Goal: Task Accomplishment & Management: Use online tool/utility

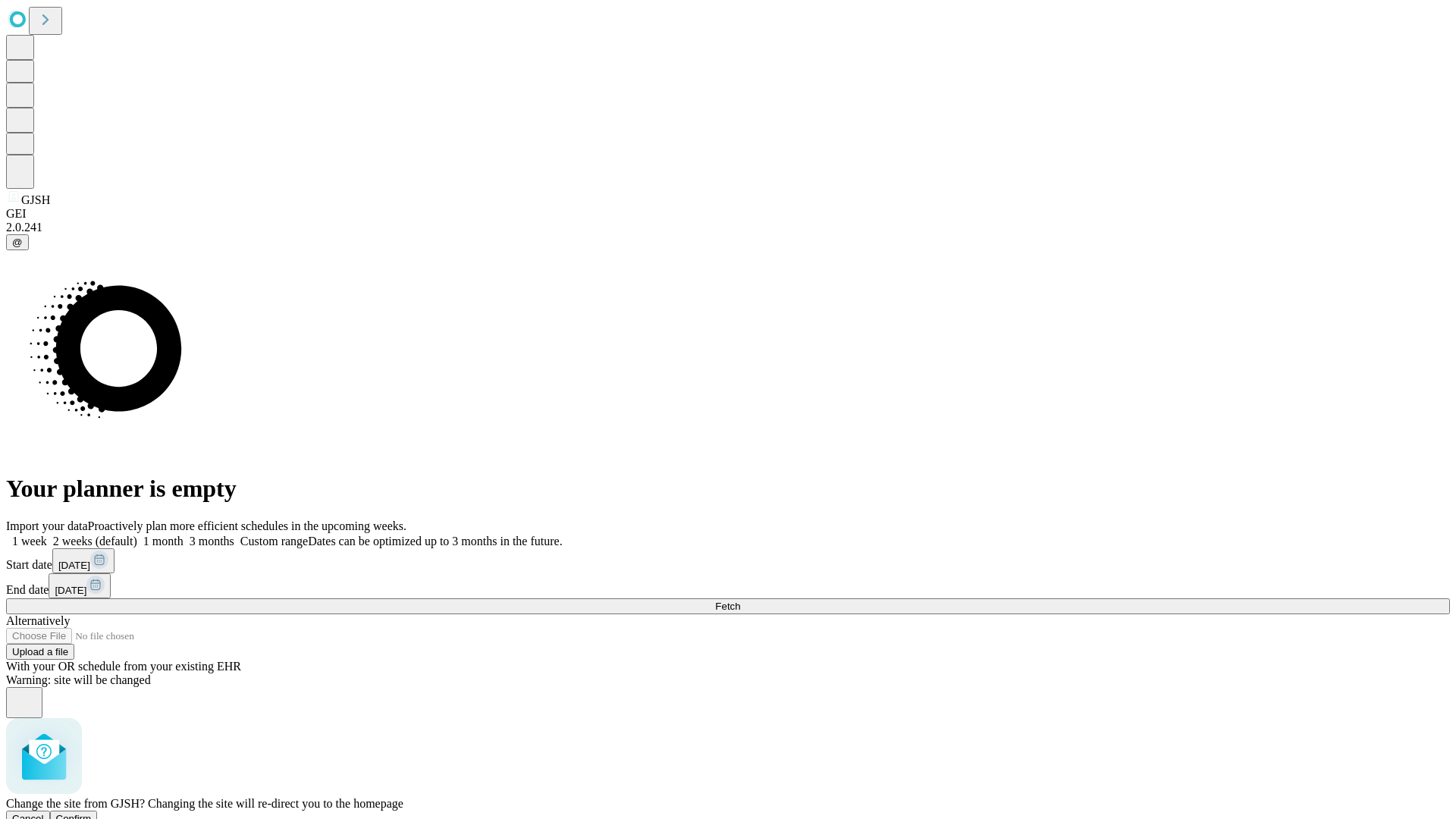
click at [91, 812] on span "Confirm" at bounding box center [73, 818] width 36 height 12
click at [184, 534] on label "1 month" at bounding box center [161, 540] width 46 height 13
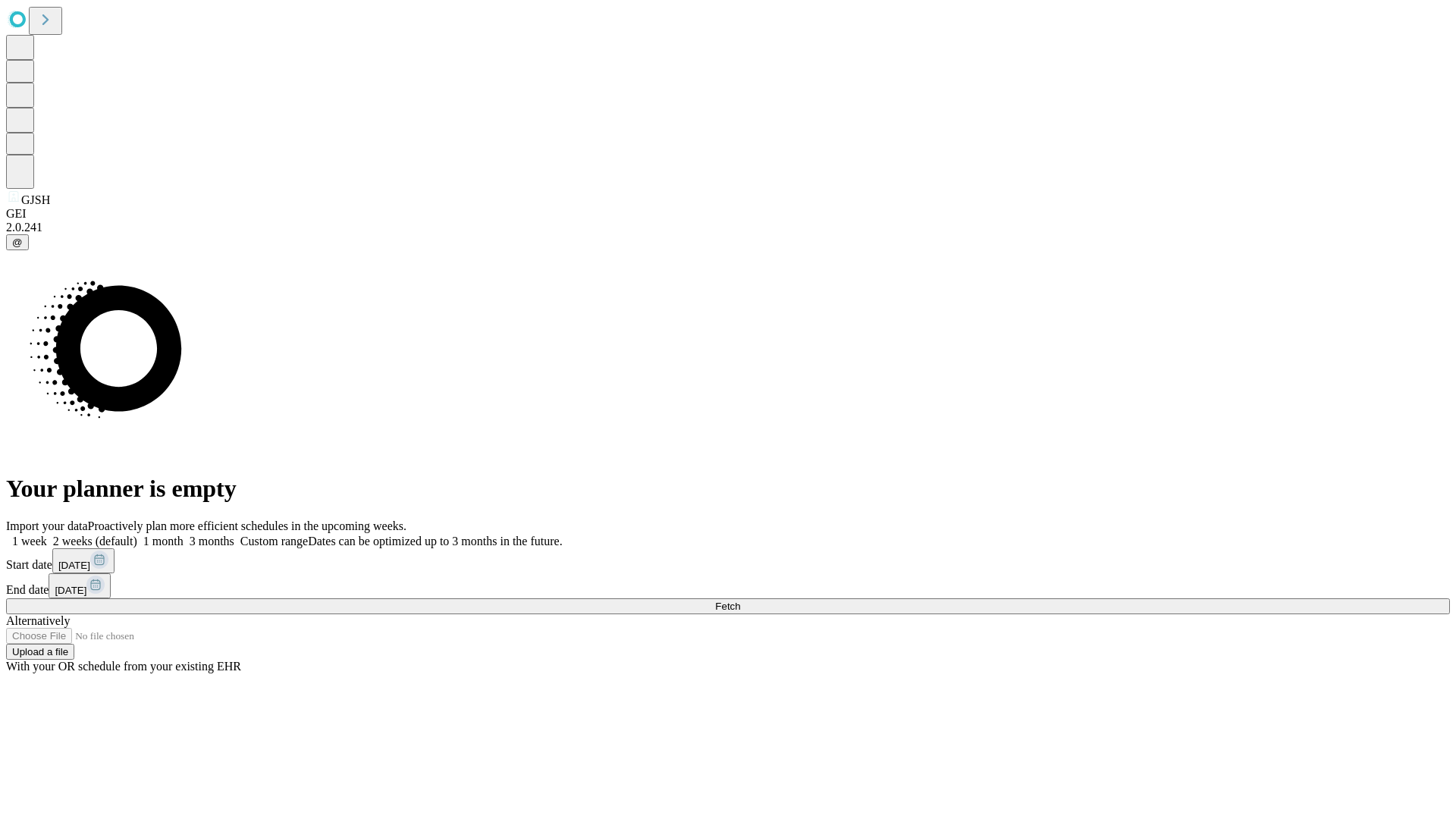
click at [741, 601] on span "Fetch" at bounding box center [728, 606] width 25 height 12
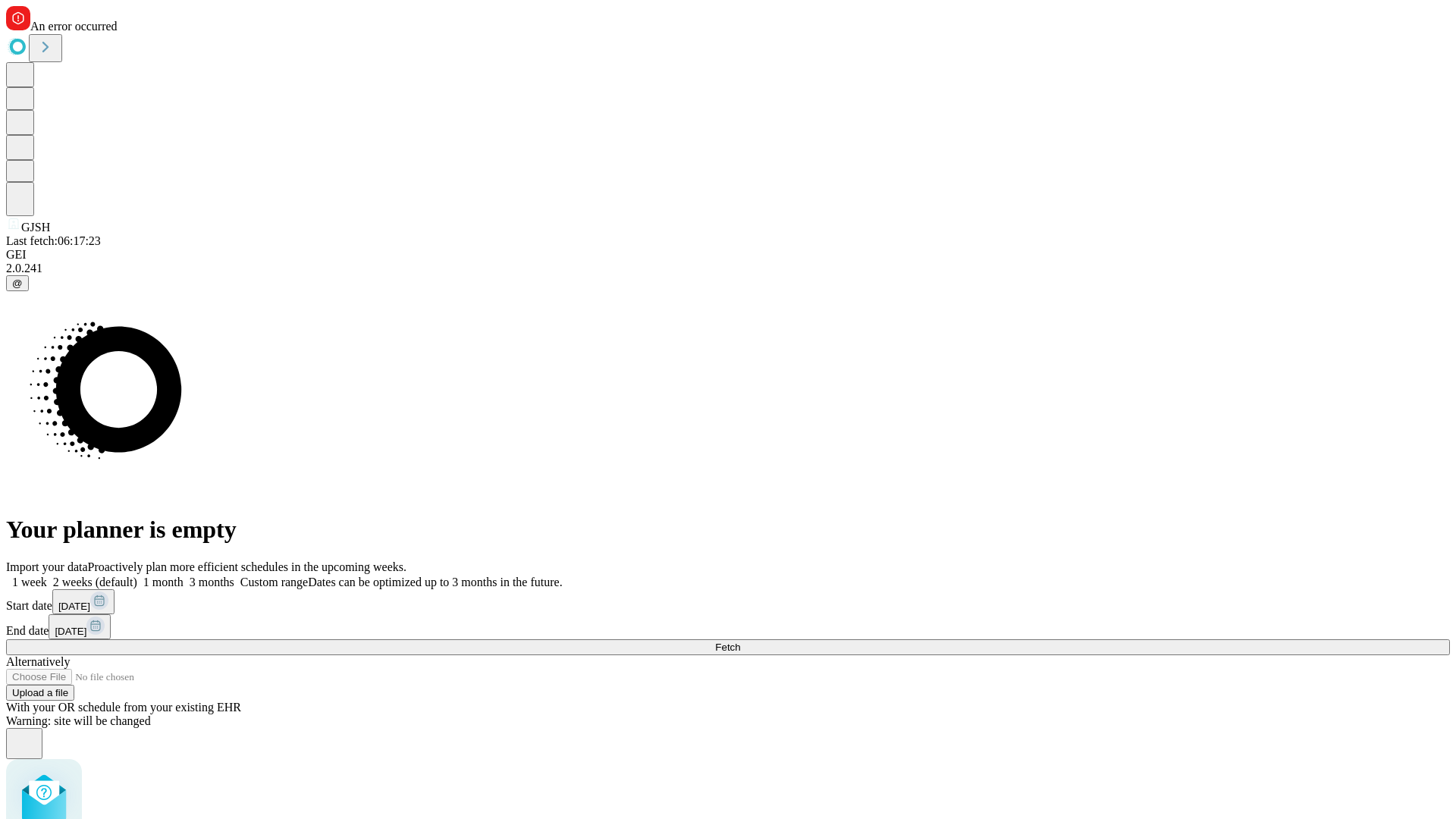
click at [184, 576] on label "1 month" at bounding box center [161, 581] width 46 height 13
click at [741, 641] on span "Fetch" at bounding box center [728, 647] width 25 height 12
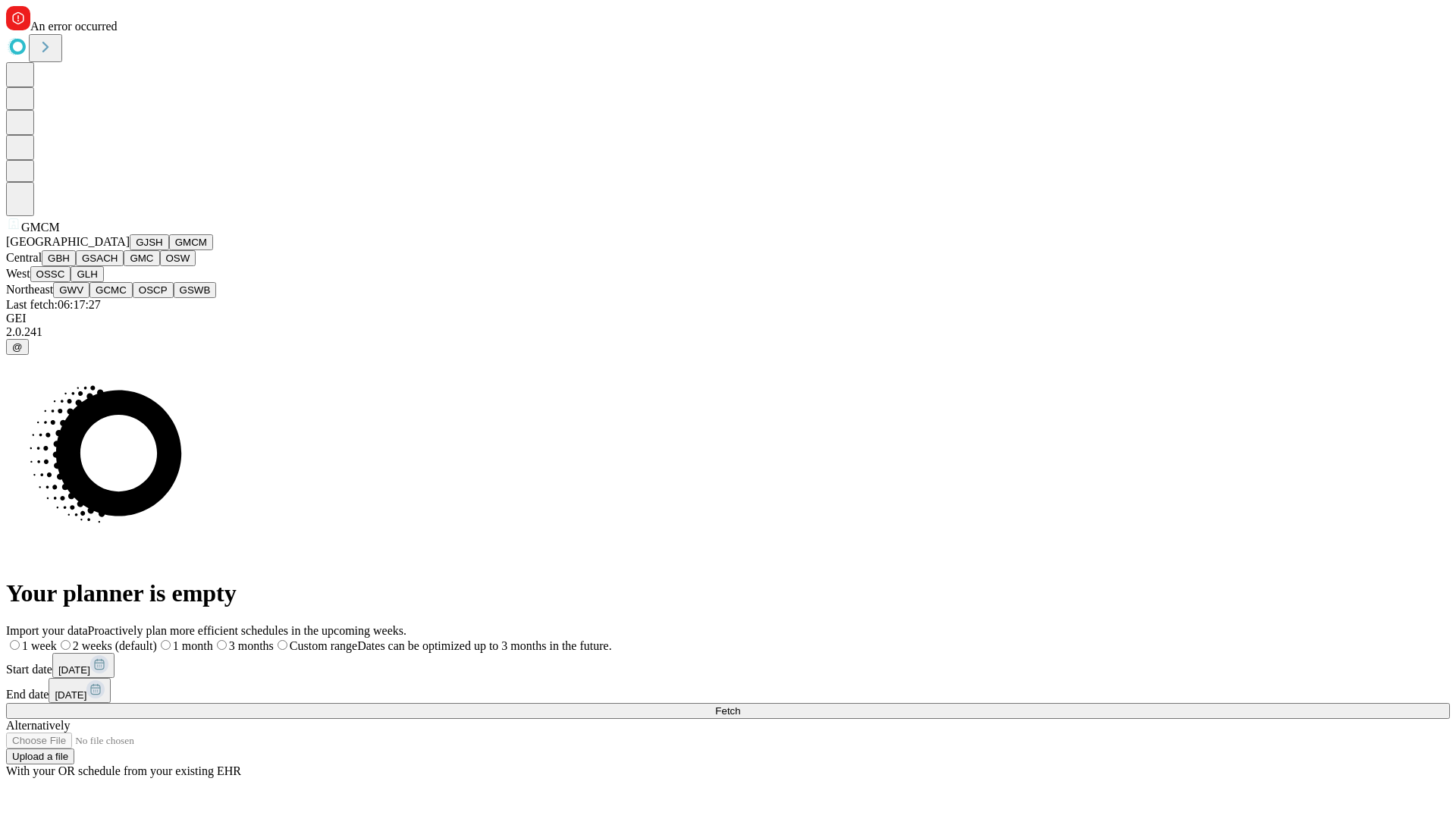
click at [76, 266] on button "GBH" at bounding box center [58, 258] width 34 height 16
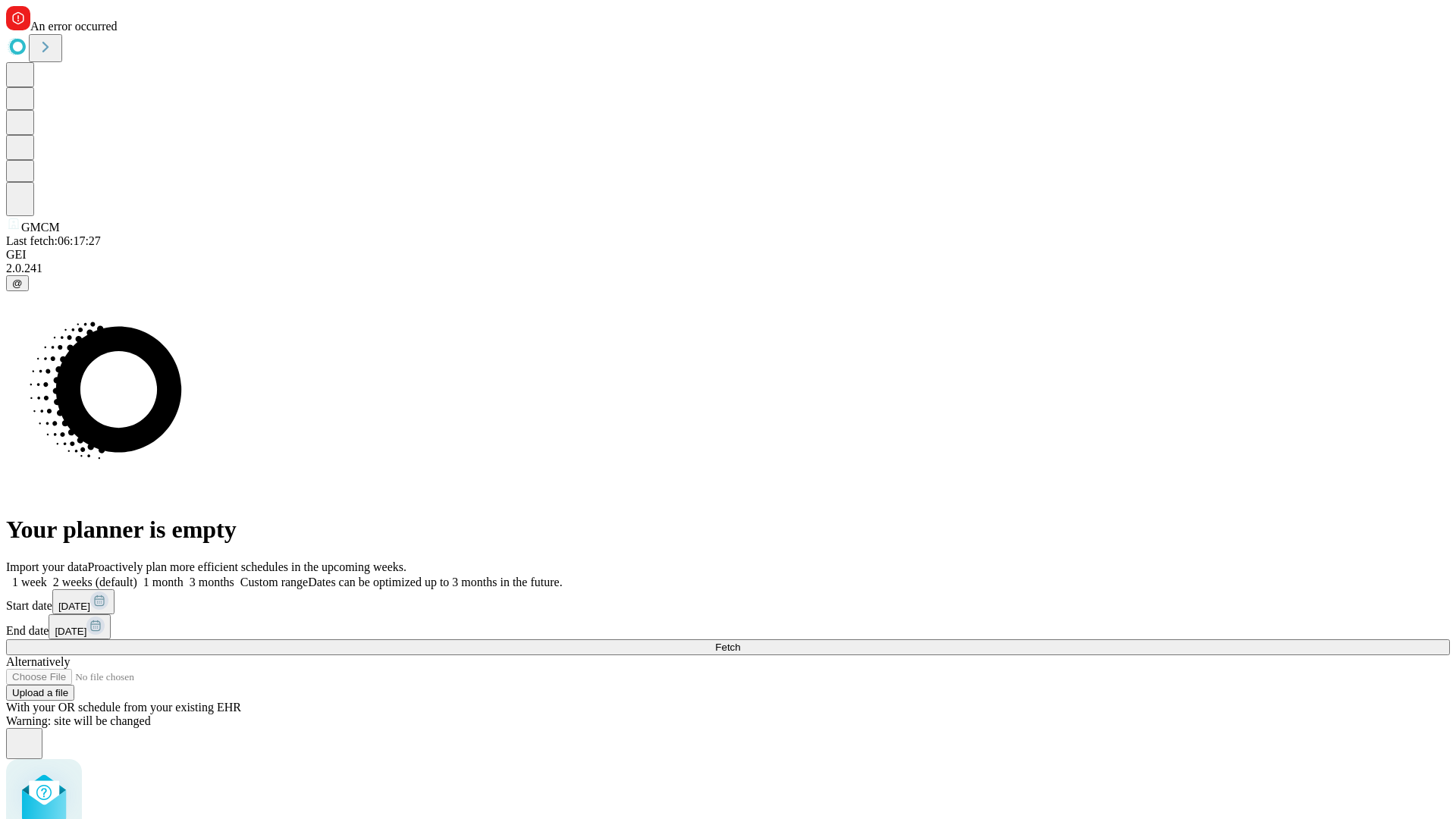
click at [184, 576] on label "1 month" at bounding box center [161, 581] width 46 height 13
click at [741, 641] on span "Fetch" at bounding box center [728, 647] width 25 height 12
click at [184, 576] on label "1 month" at bounding box center [161, 581] width 46 height 13
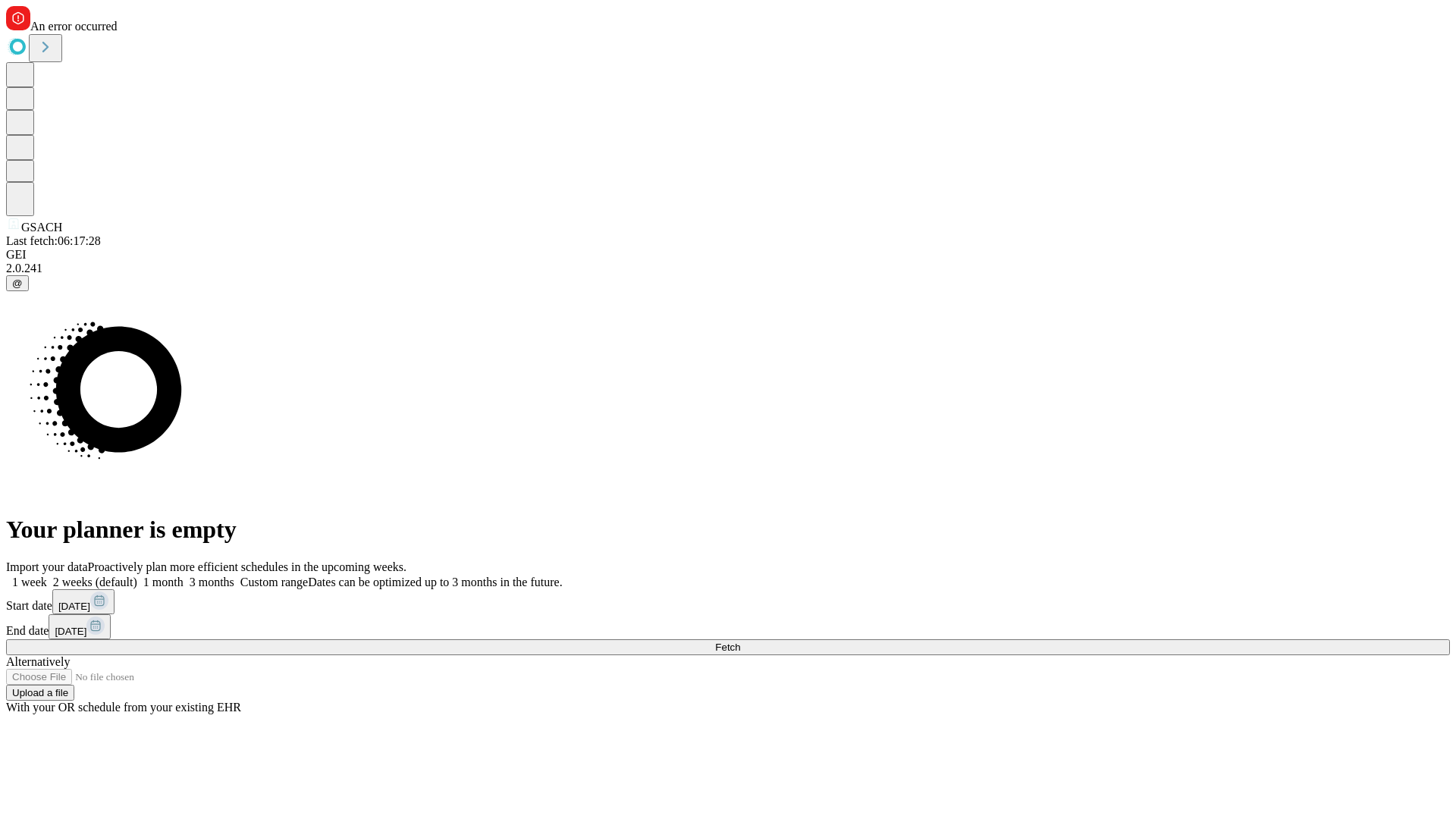
click at [741, 641] on span "Fetch" at bounding box center [728, 647] width 25 height 12
click at [184, 576] on label "1 month" at bounding box center [161, 581] width 46 height 13
click at [741, 641] on span "Fetch" at bounding box center [728, 647] width 25 height 12
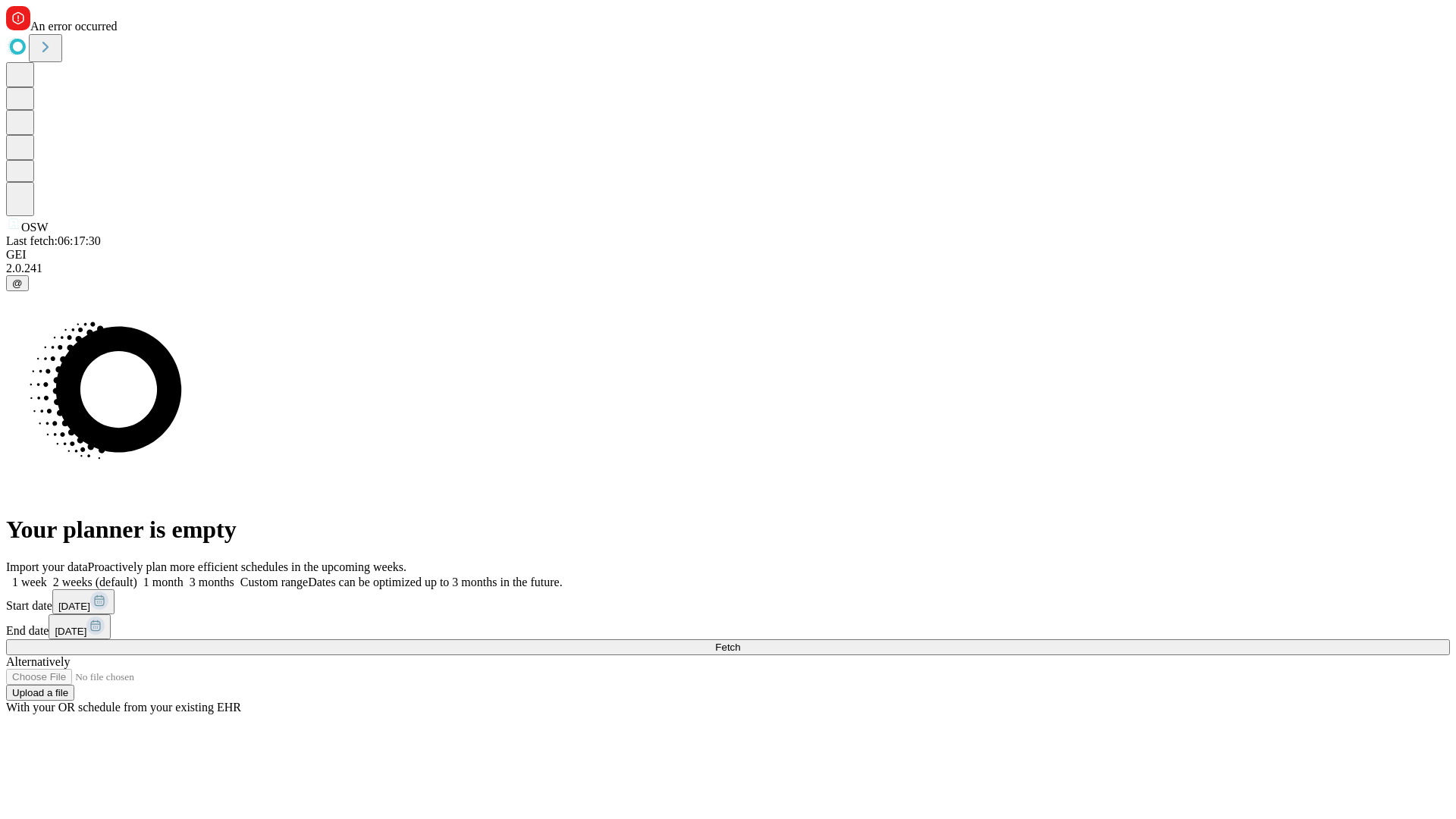
click at [184, 576] on label "1 month" at bounding box center [161, 581] width 46 height 13
click at [741, 641] on span "Fetch" at bounding box center [728, 647] width 25 height 12
click at [184, 576] on label "1 month" at bounding box center [161, 581] width 46 height 13
click at [741, 641] on span "Fetch" at bounding box center [728, 647] width 25 height 12
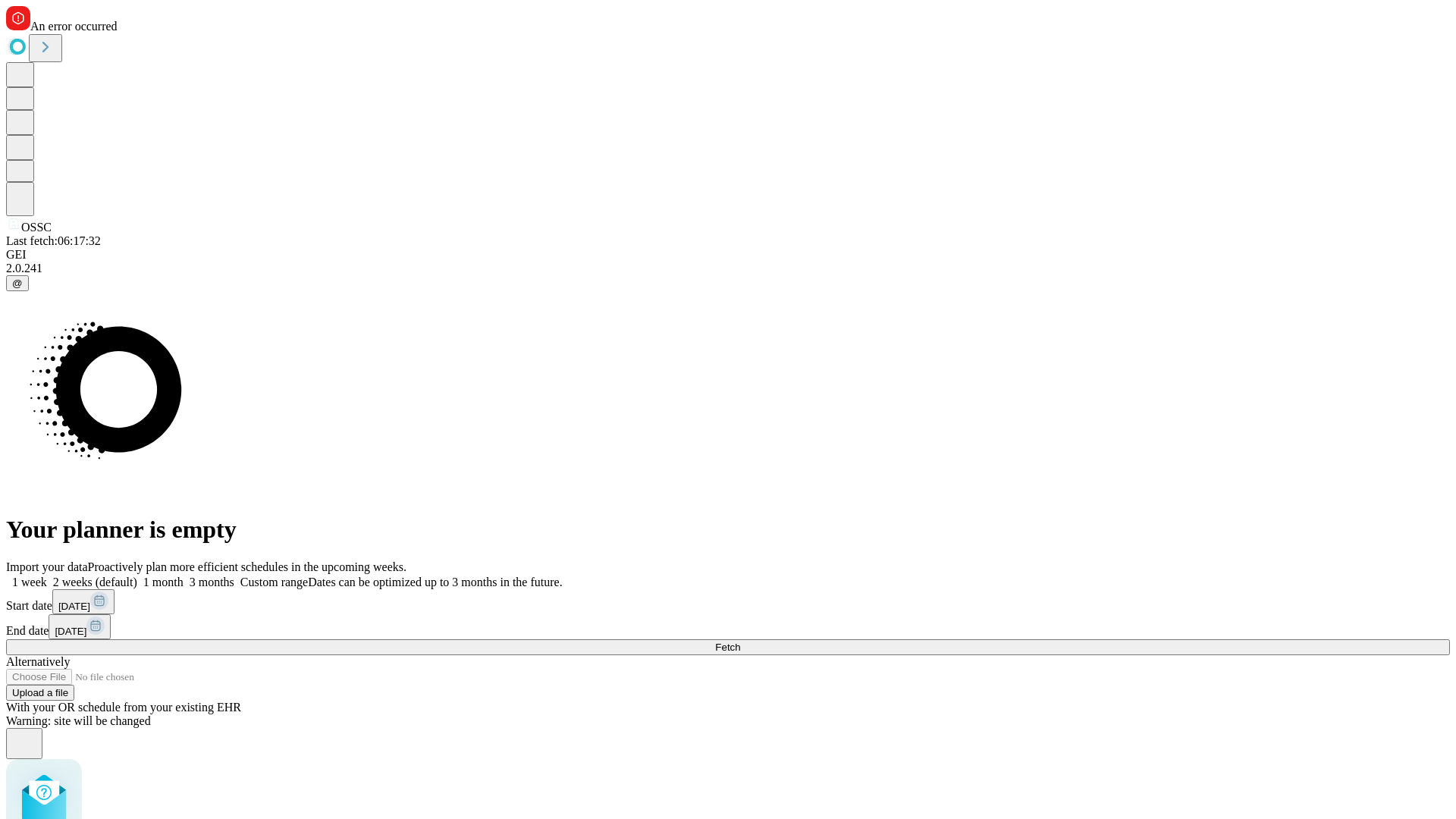
click at [184, 576] on label "1 month" at bounding box center [161, 581] width 46 height 13
click at [741, 641] on span "Fetch" at bounding box center [728, 647] width 25 height 12
click at [184, 576] on label "1 month" at bounding box center [161, 581] width 46 height 13
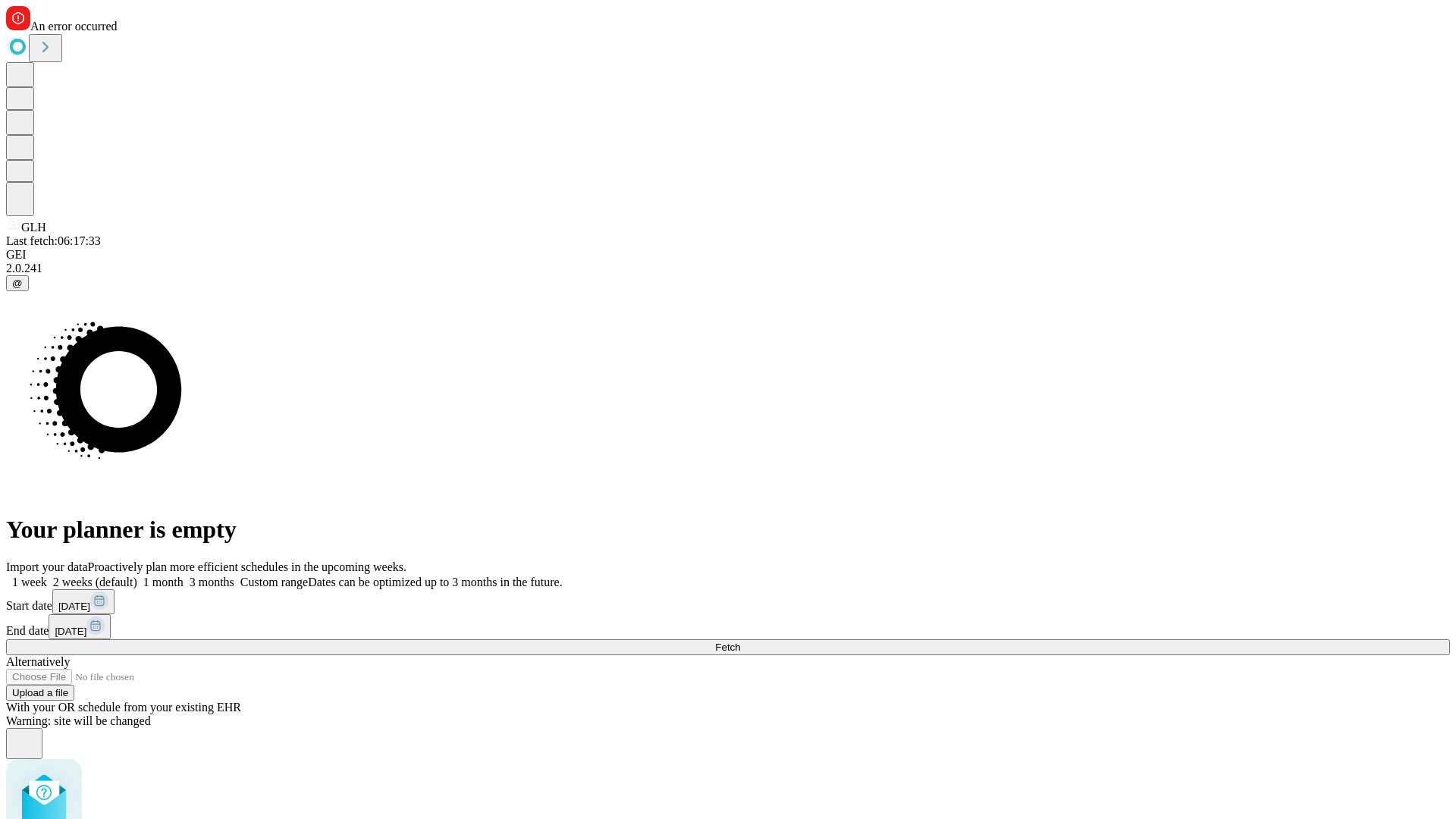
click at [741, 641] on span "Fetch" at bounding box center [728, 647] width 25 height 12
click at [184, 576] on label "1 month" at bounding box center [161, 581] width 46 height 13
click at [741, 641] on span "Fetch" at bounding box center [728, 647] width 25 height 12
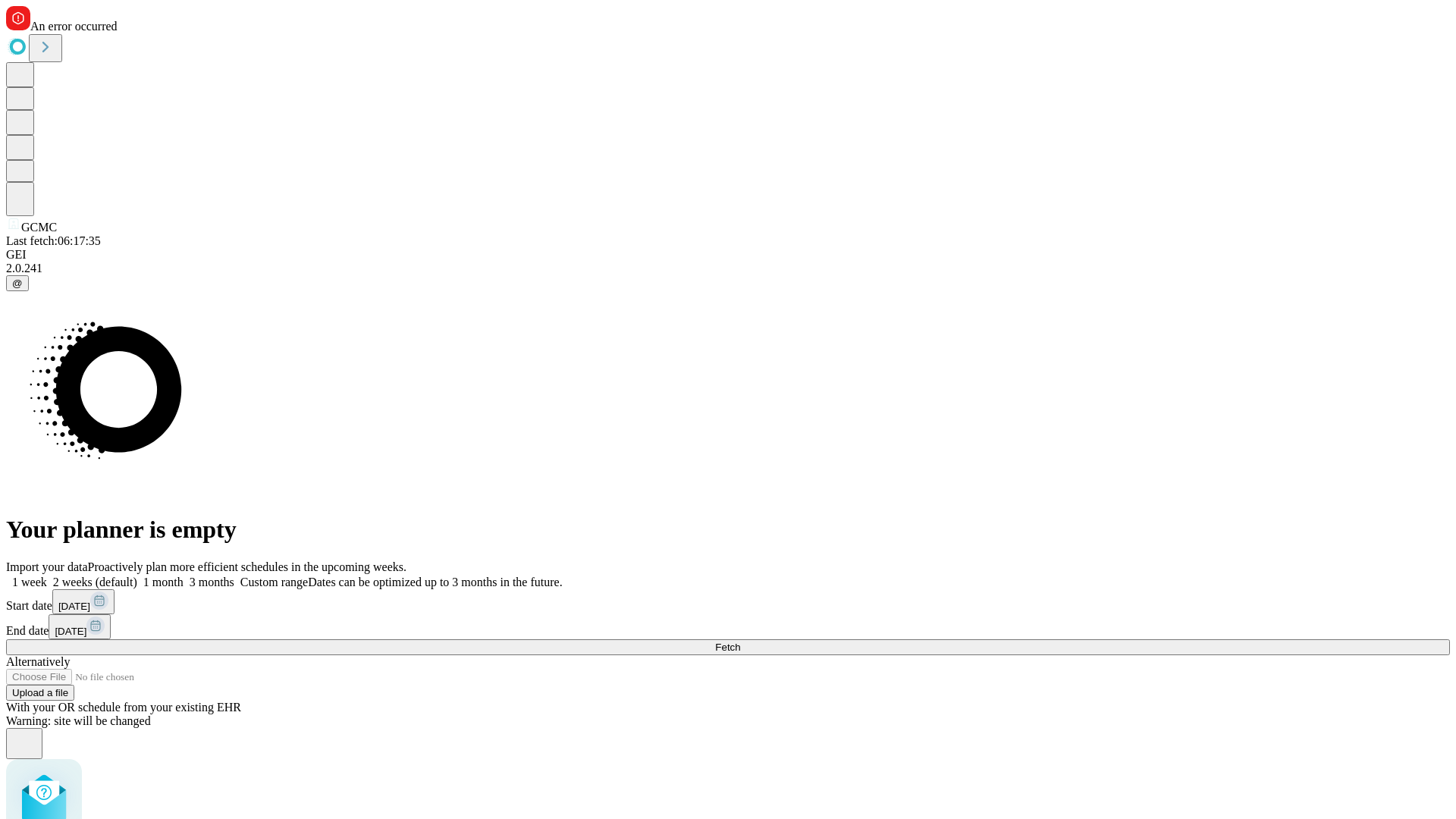
click at [184, 576] on label "1 month" at bounding box center [161, 581] width 46 height 13
click at [741, 641] on span "Fetch" at bounding box center [728, 647] width 25 height 12
click at [184, 576] on label "1 month" at bounding box center [161, 581] width 46 height 13
click at [741, 641] on span "Fetch" at bounding box center [728, 647] width 25 height 12
